Goal: Transaction & Acquisition: Purchase product/service

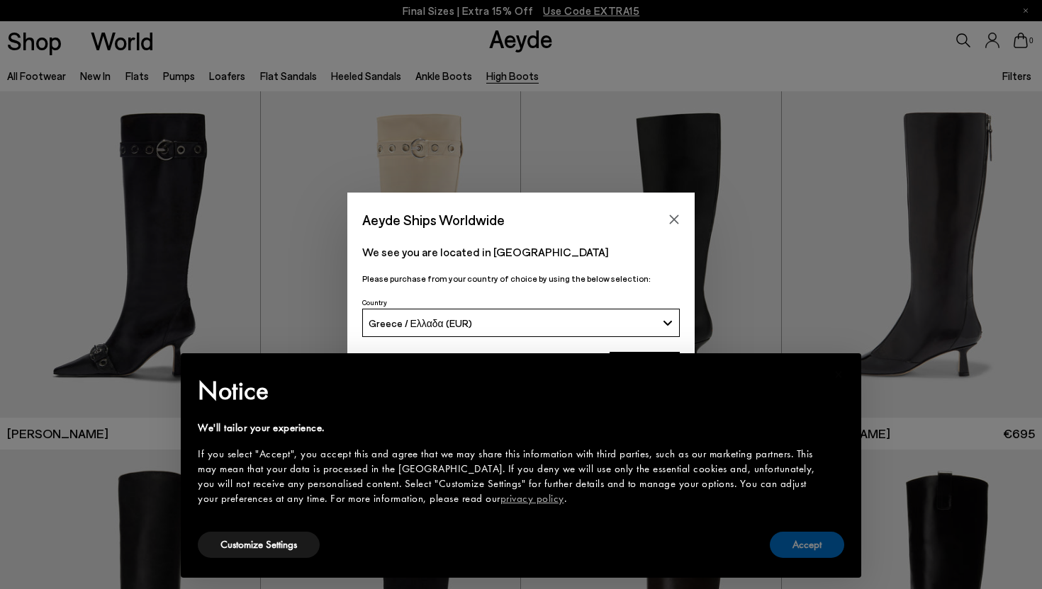
click at [815, 546] on button "Accept" at bounding box center [806, 545] width 74 height 26
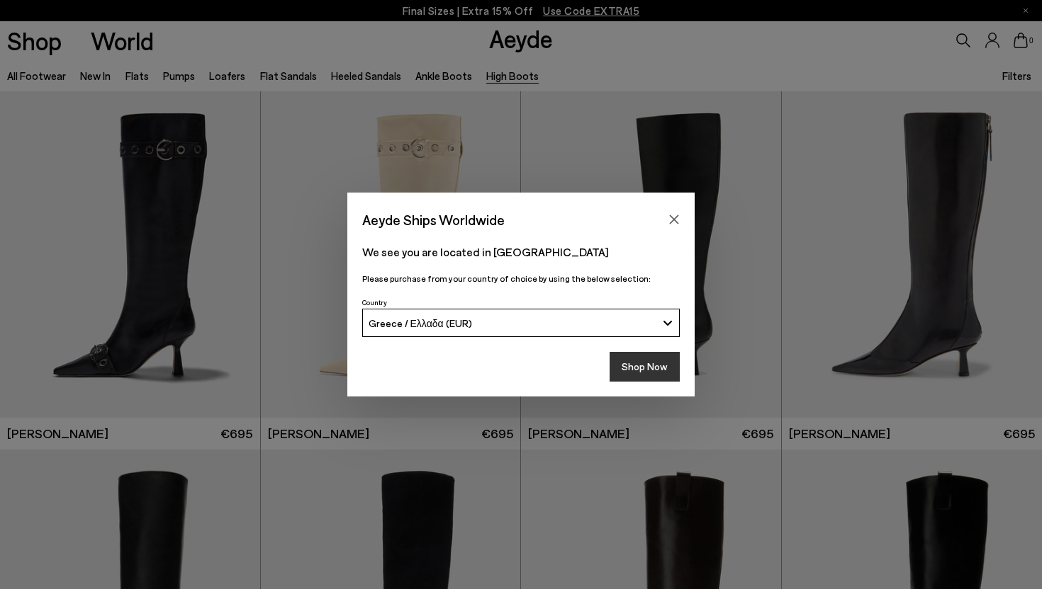
click at [655, 370] on button "Shop Now" at bounding box center [644, 367] width 70 height 30
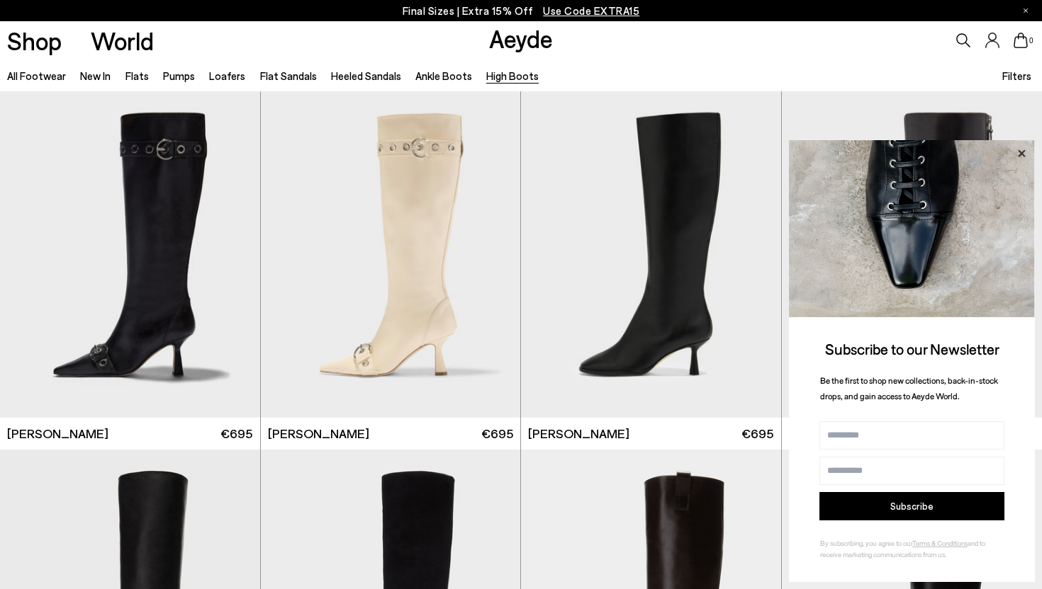
click at [1026, 152] on icon at bounding box center [1021, 154] width 18 height 18
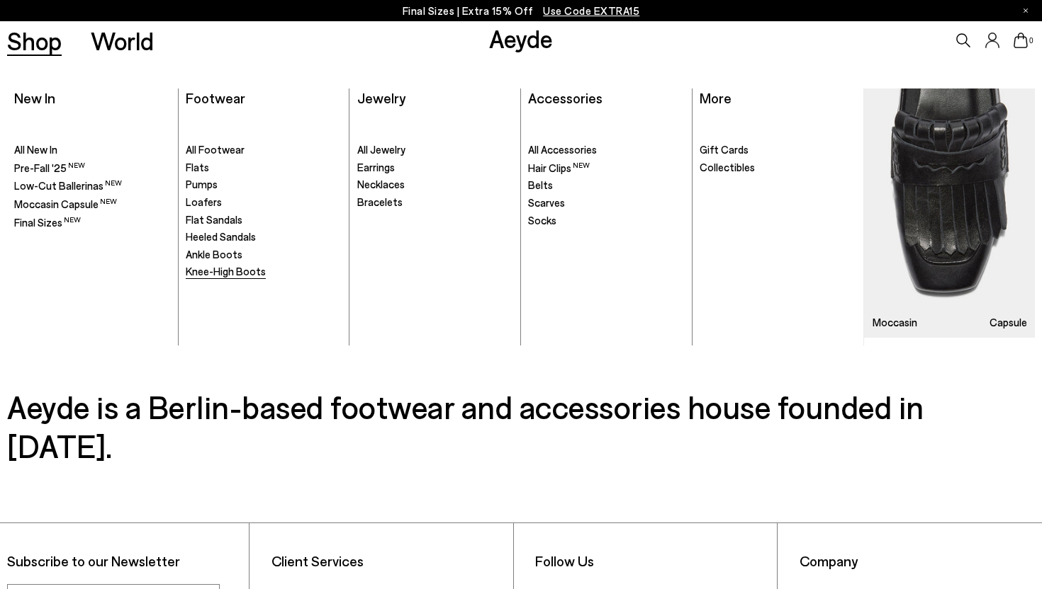
scroll to position [860, 0]
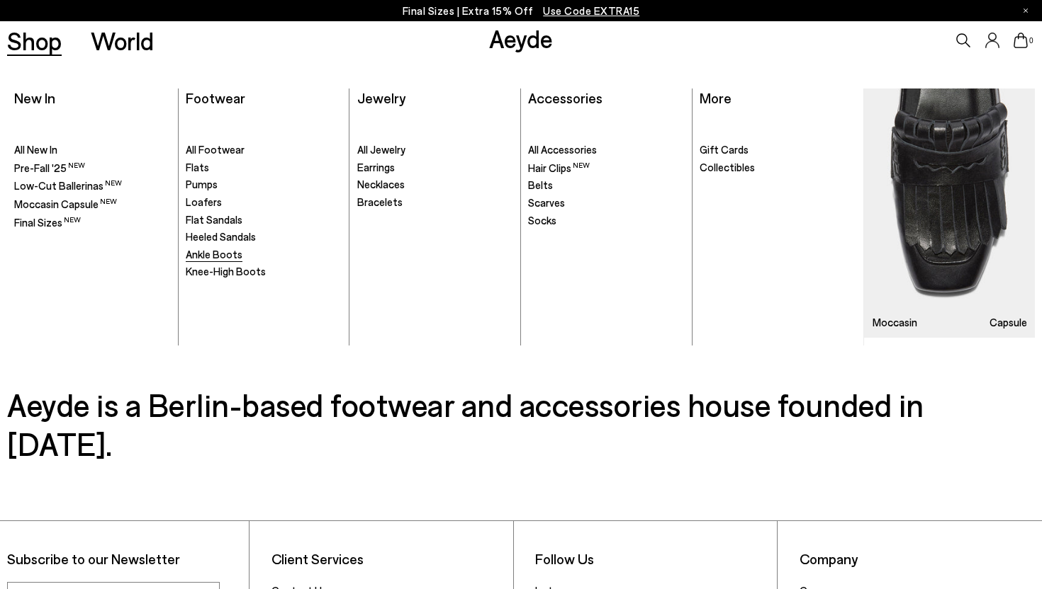
click at [224, 256] on span "Ankle Boots" at bounding box center [214, 254] width 57 height 13
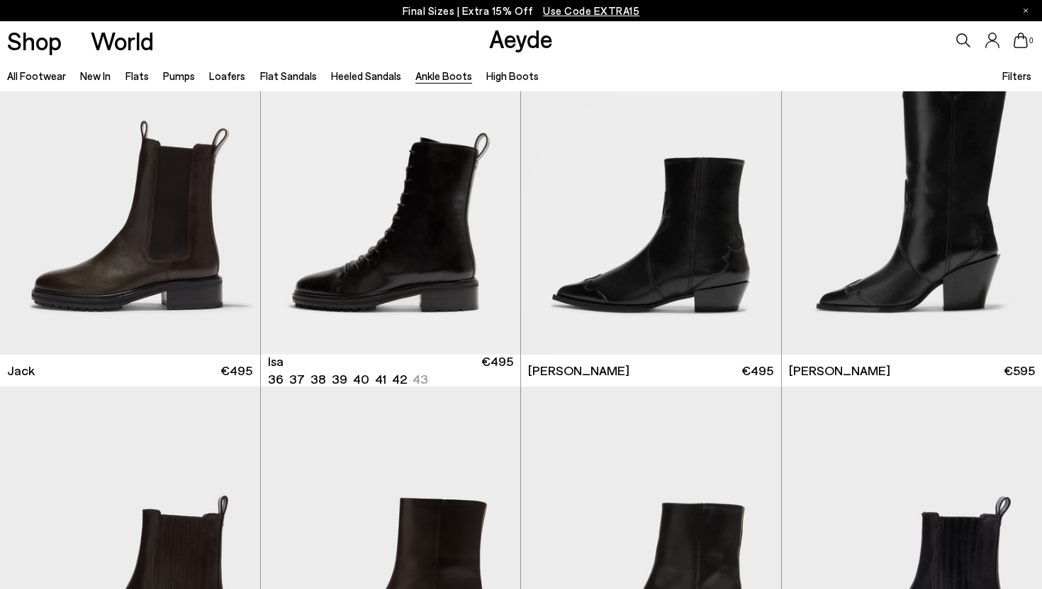
scroll to position [2506, 0]
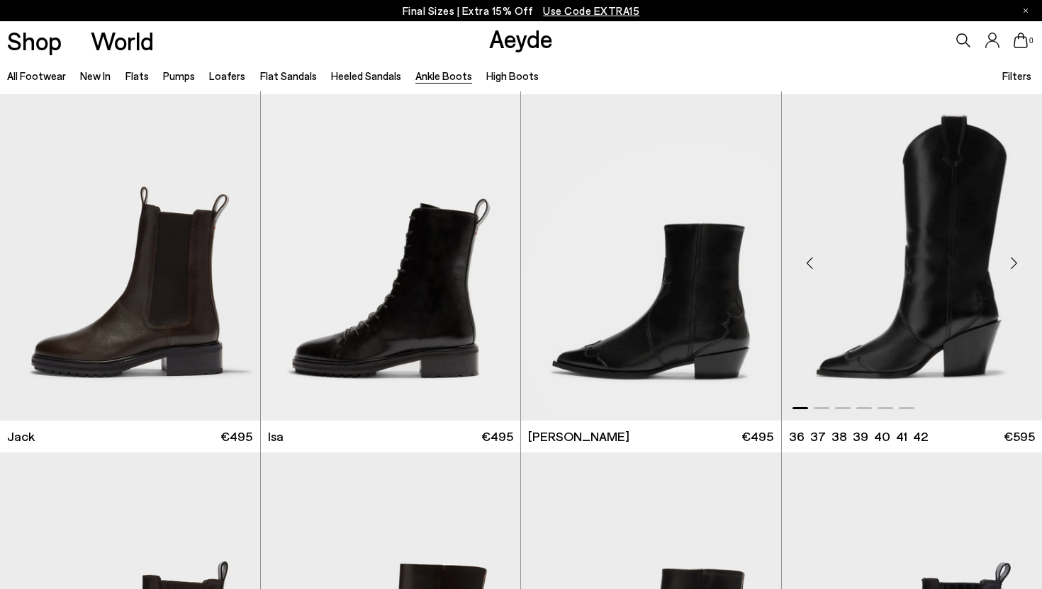
click at [980, 233] on img "1 / 6" at bounding box center [912, 257] width 261 height 327
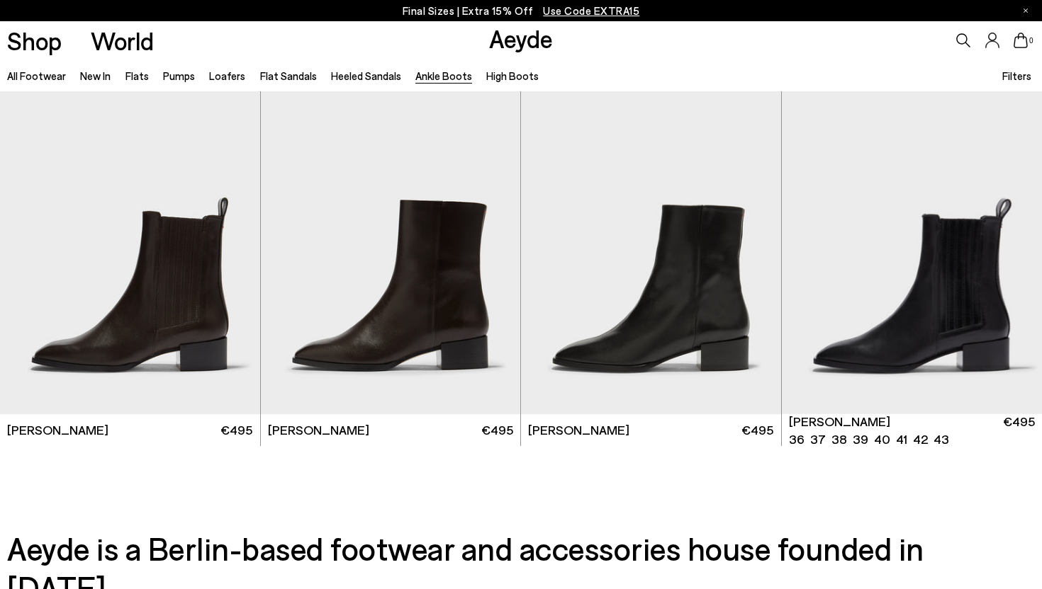
scroll to position [3074, 0]
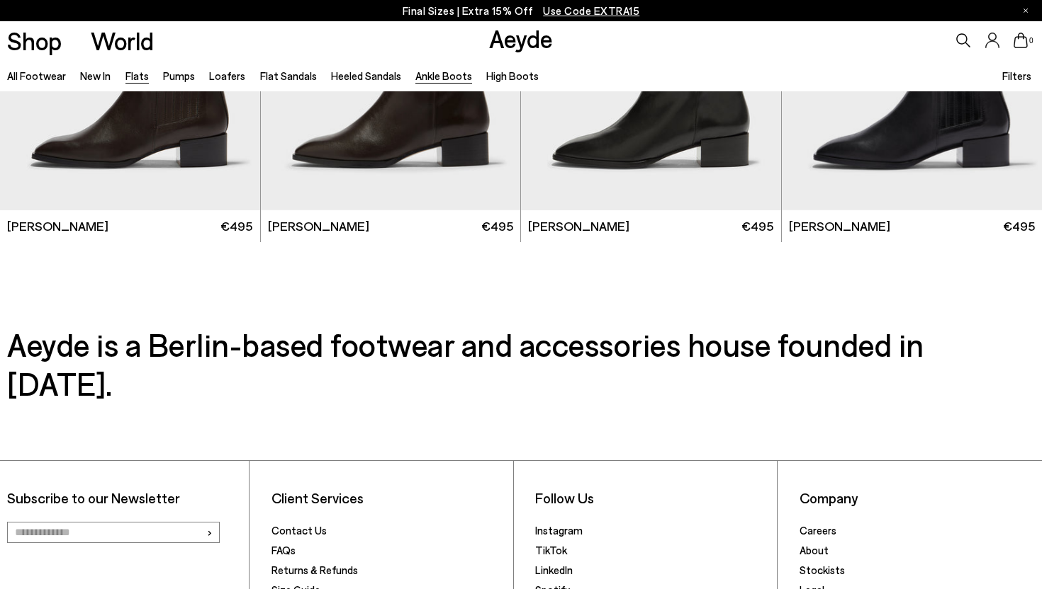
click at [133, 79] on link "Flats" at bounding box center [136, 75] width 23 height 13
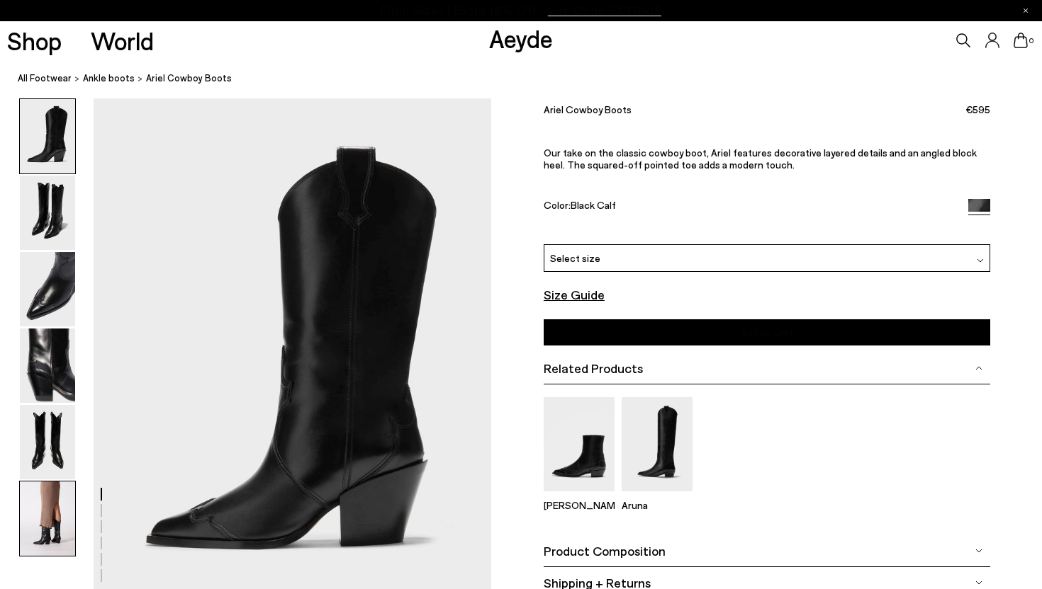
click at [33, 516] on img at bounding box center [47, 519] width 55 height 74
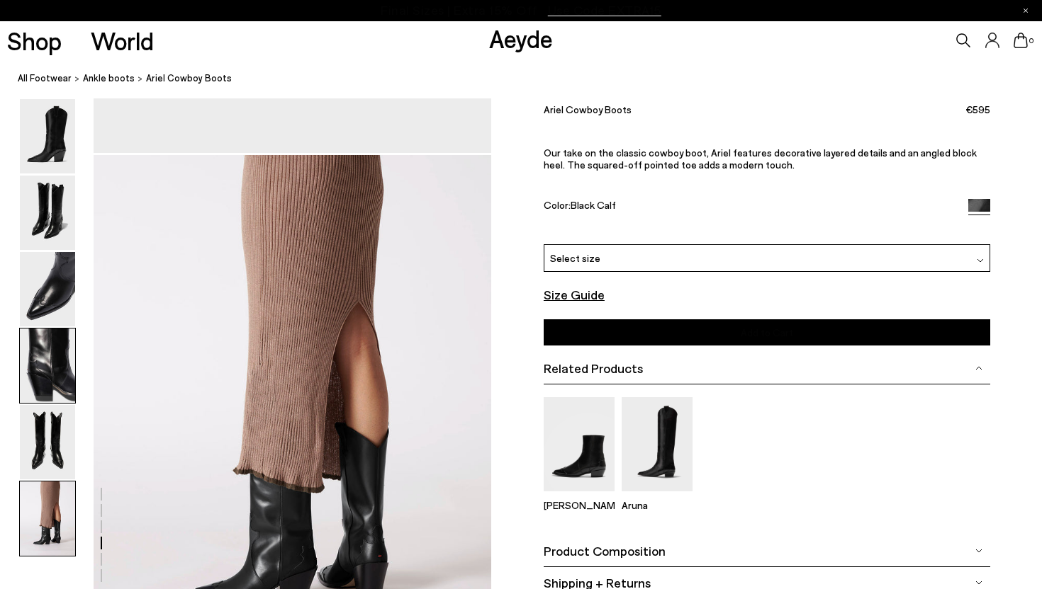
scroll to position [2761, 0]
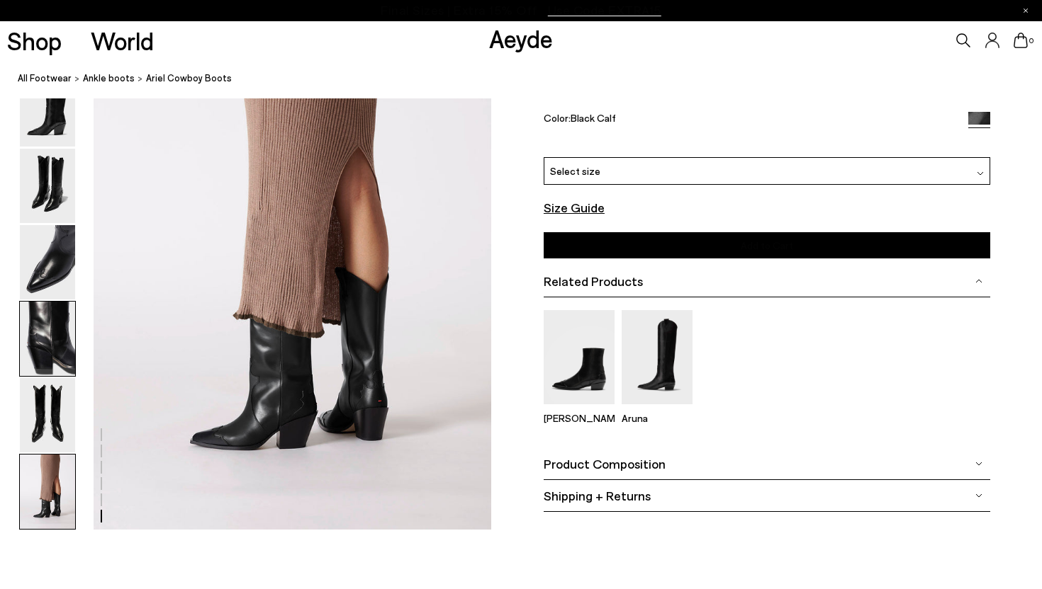
click at [40, 339] on img at bounding box center [47, 339] width 55 height 74
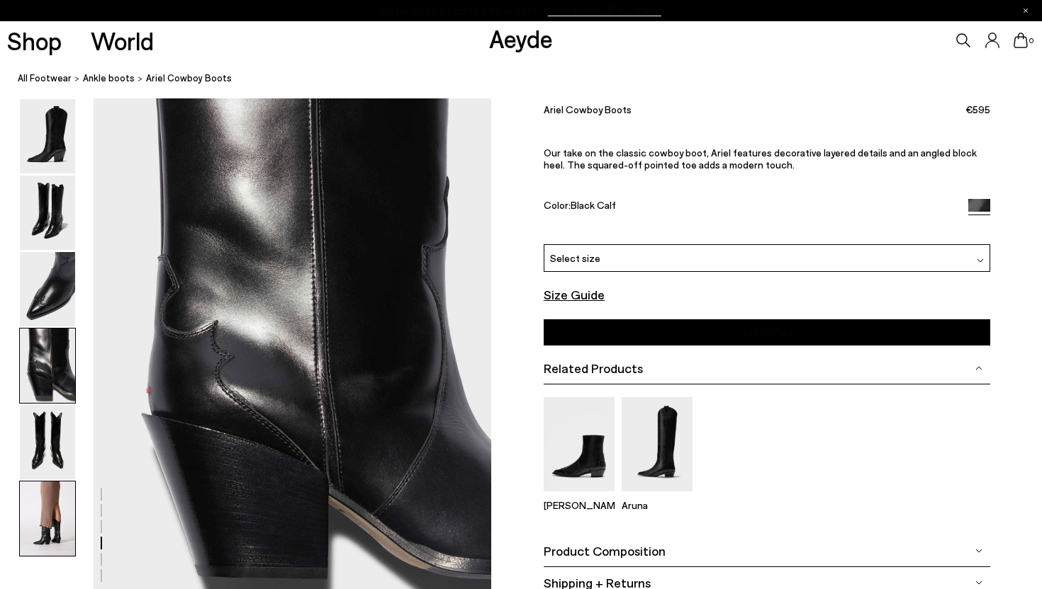
click at [41, 521] on img at bounding box center [47, 519] width 55 height 74
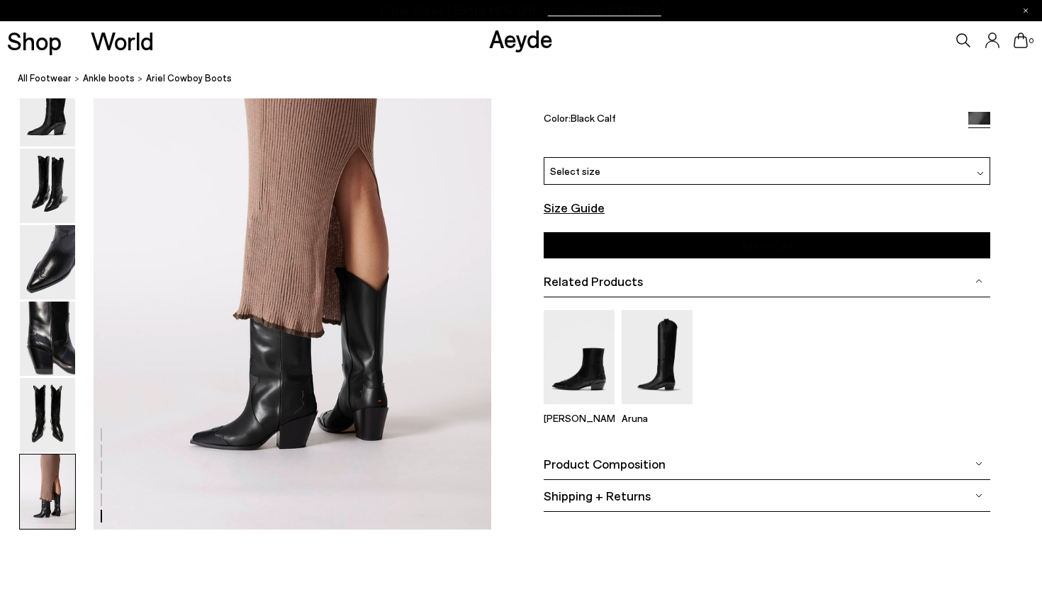
click at [601, 461] on font "Product Composition" at bounding box center [604, 464] width 122 height 16
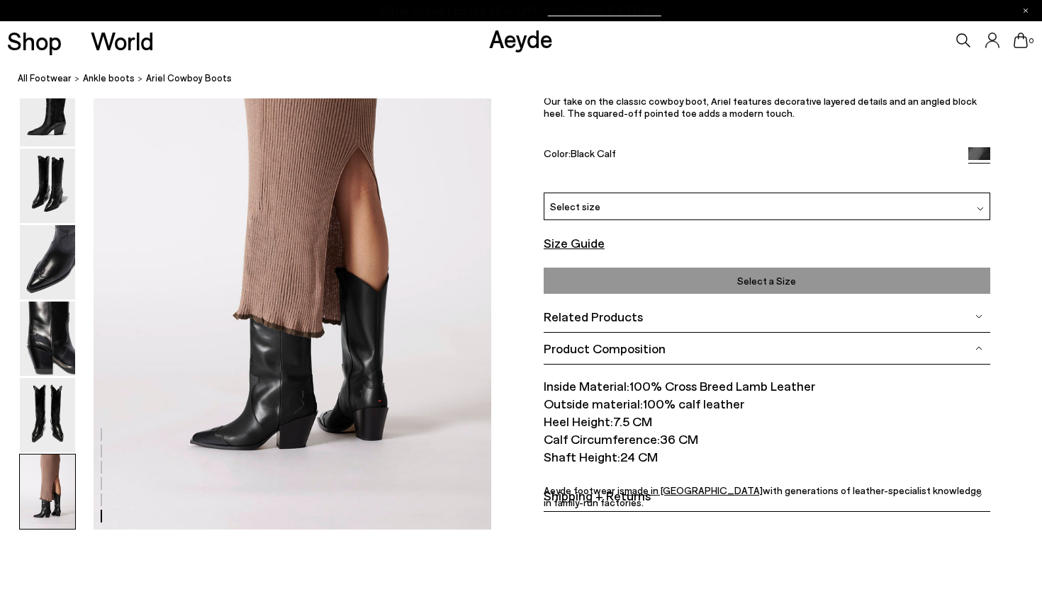
click at [575, 277] on span "Select a Size" at bounding box center [767, 281] width 438 height 18
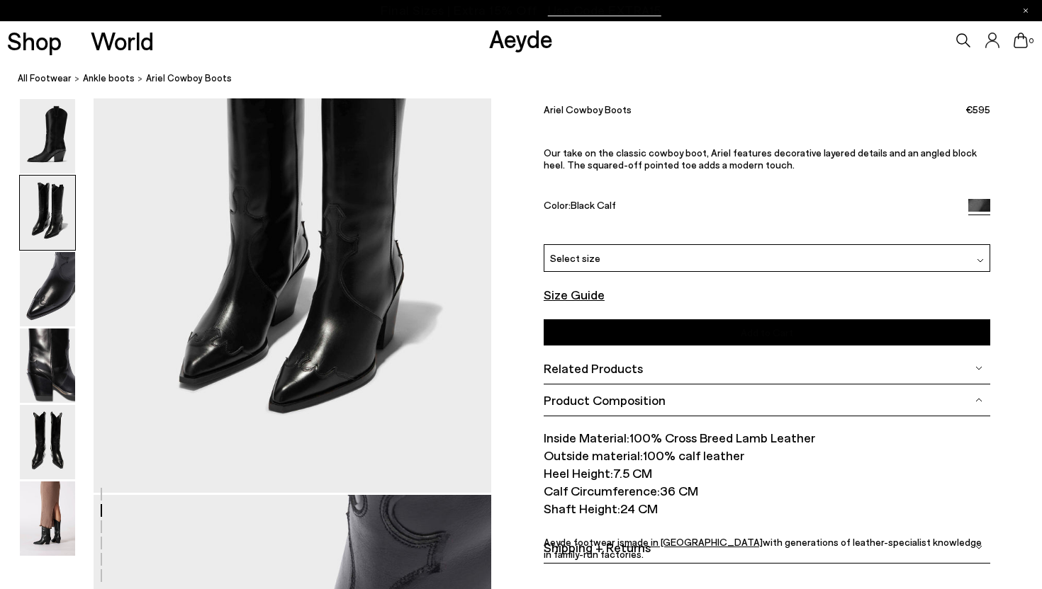
scroll to position [664, 0]
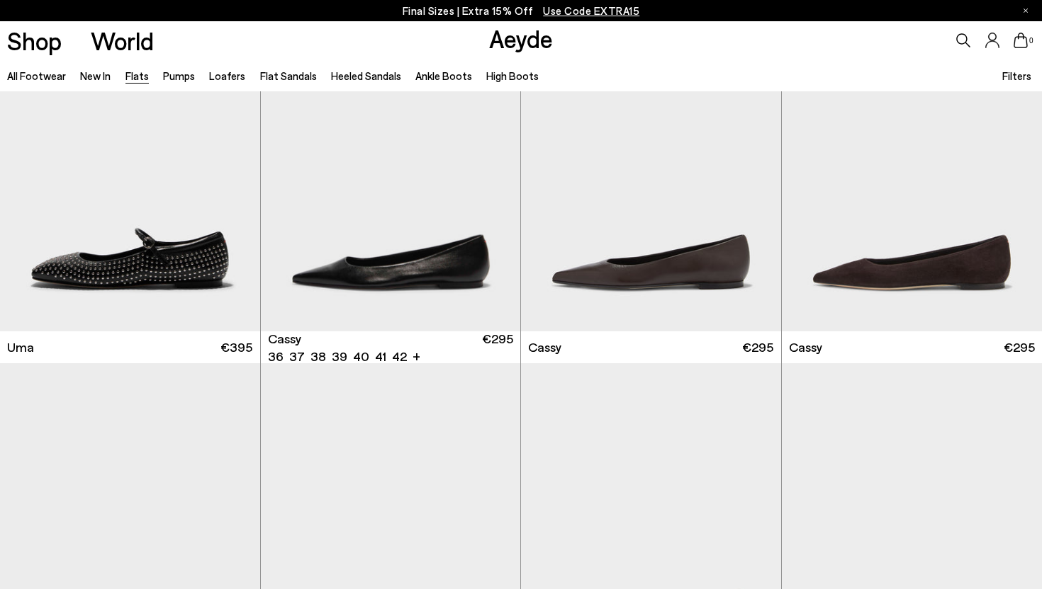
scroll to position [1535, 0]
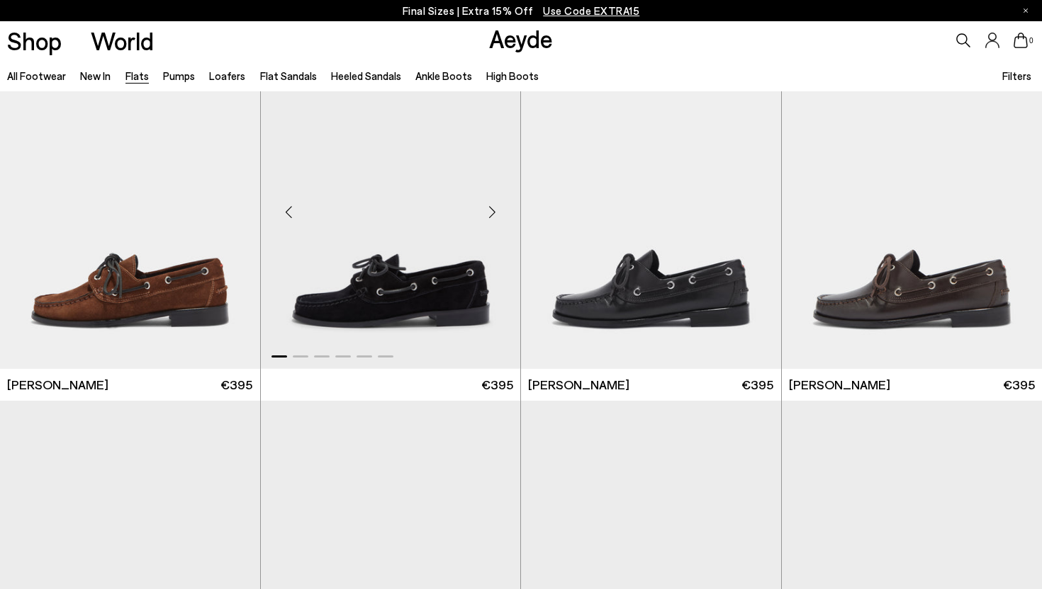
scroll to position [6466, 0]
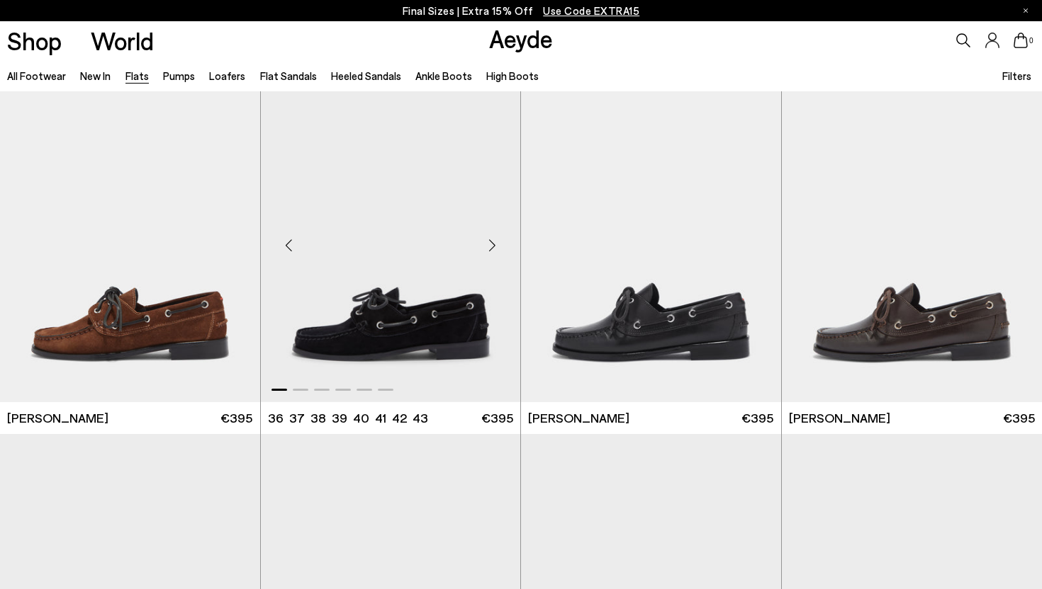
click at [388, 320] on img "1 / 6" at bounding box center [391, 240] width 260 height 327
click at [588, 321] on img "1 / 6" at bounding box center [651, 240] width 260 height 327
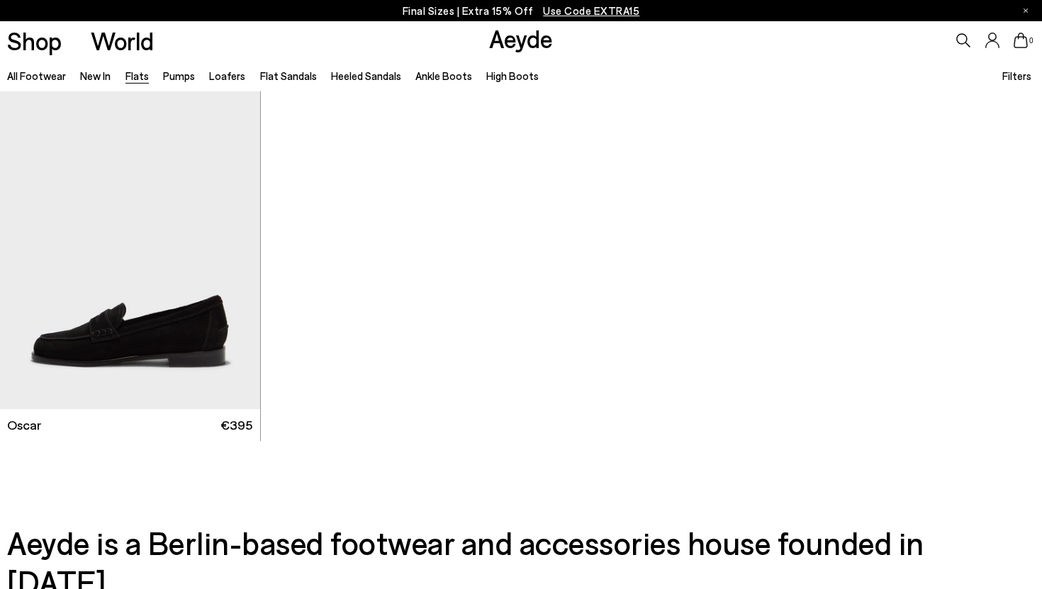
scroll to position [7560, 0]
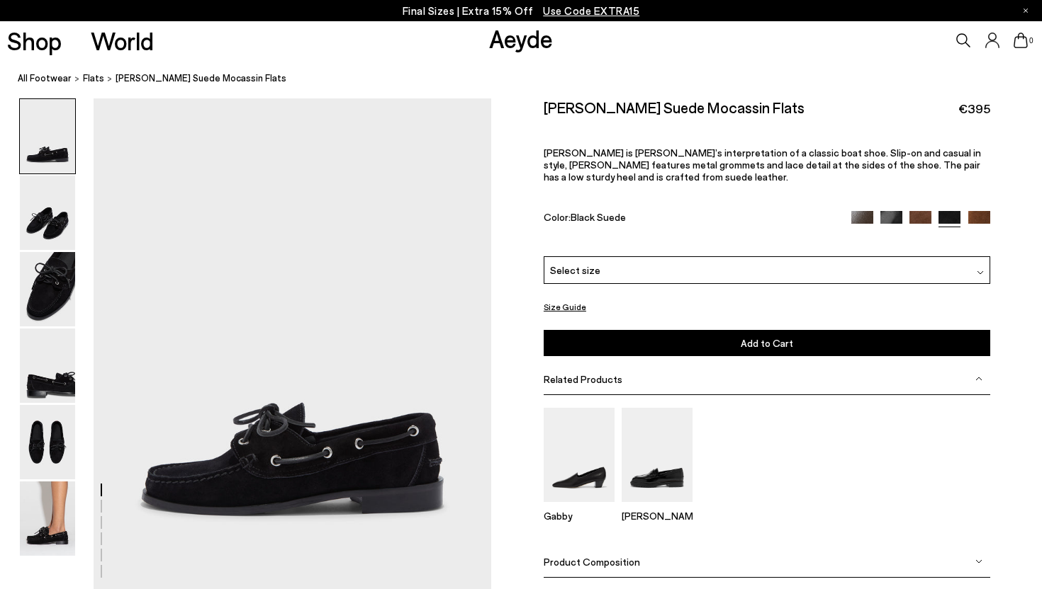
click at [54, 527] on img at bounding box center [47, 519] width 55 height 74
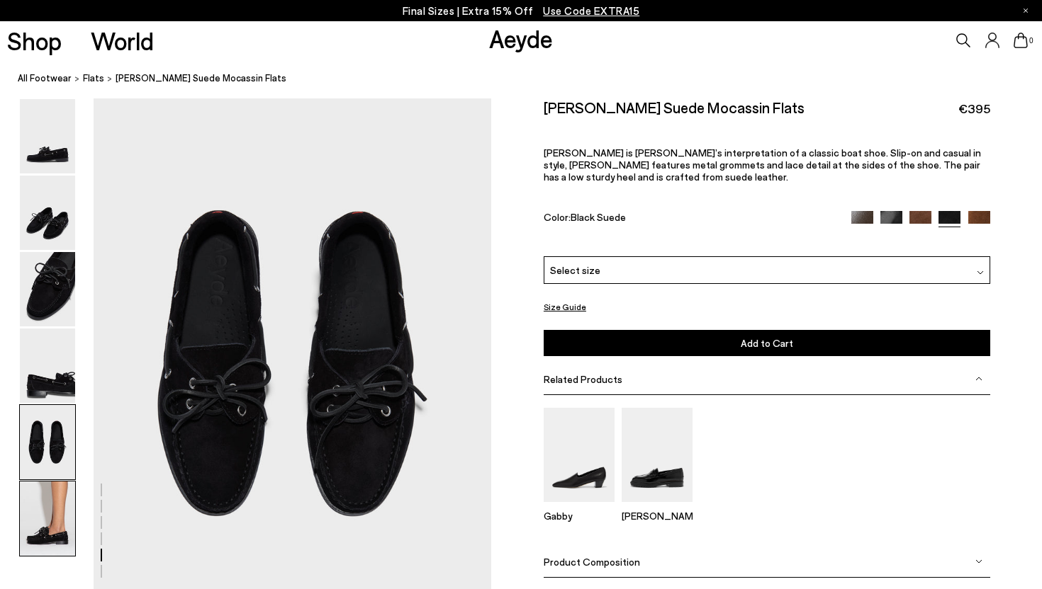
scroll to position [2721, 0]
